Goal: Navigation & Orientation: Find specific page/section

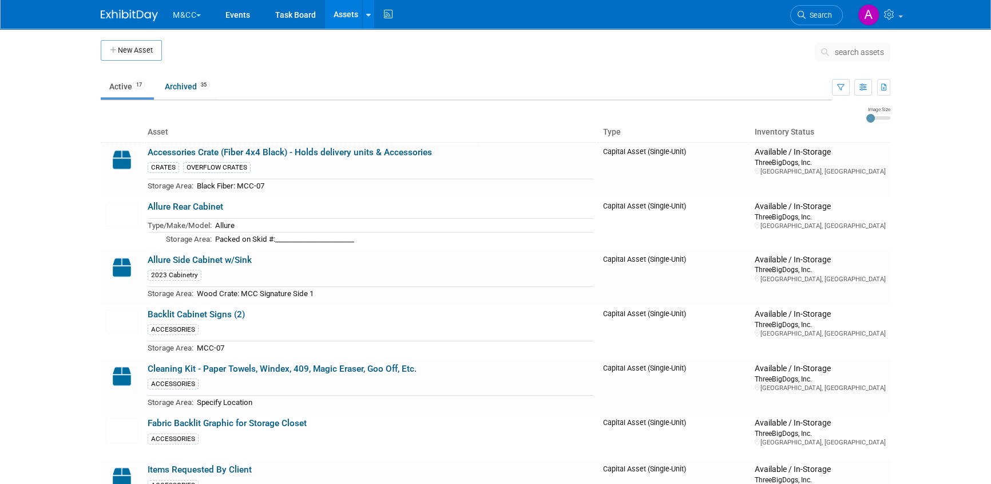
click at [195, 10] on button "M&CC" at bounding box center [194, 12] width 44 height 25
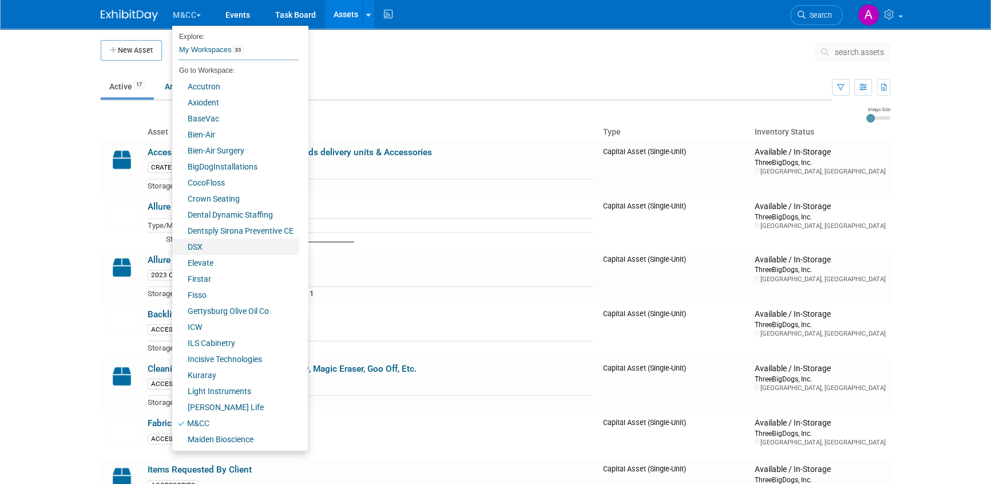
click at [202, 246] on link "DSX" at bounding box center [235, 247] width 127 height 16
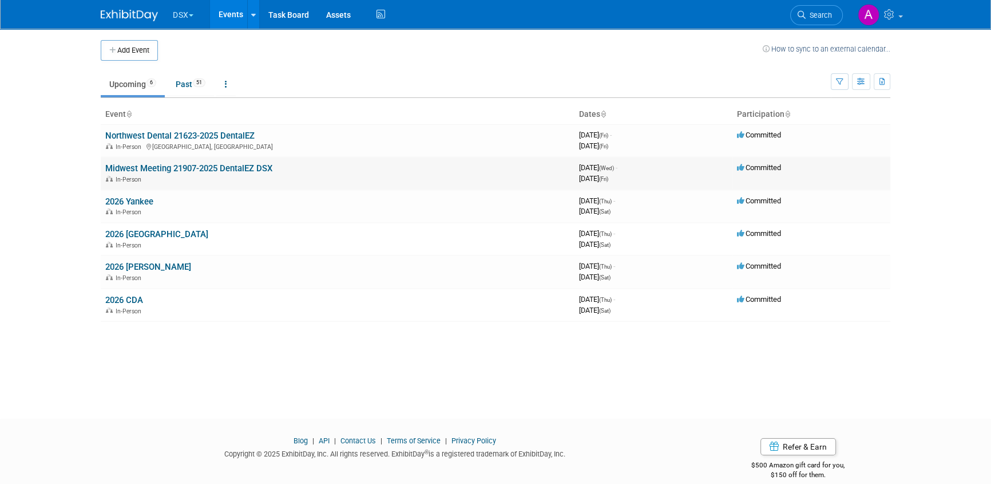
click at [227, 168] on link "Midwest Meeting 21907-2025 DentalEZ DSX" at bounding box center [188, 168] width 167 height 10
